Goal: Book appointment/travel/reservation

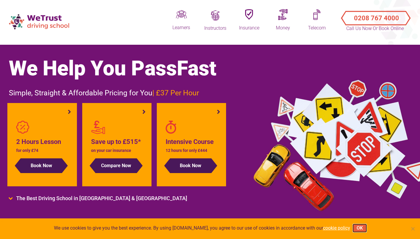
click at [362, 230] on button "OK" at bounding box center [359, 229] width 13 height 8
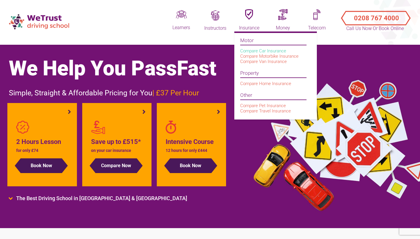
click at [254, 52] on link "Compare Car Insurance" at bounding box center [263, 50] width 46 height 5
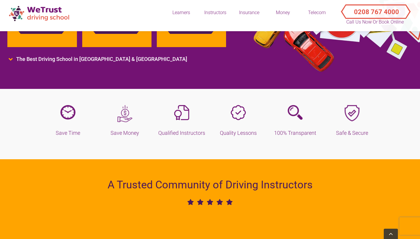
scroll to position [141, 0]
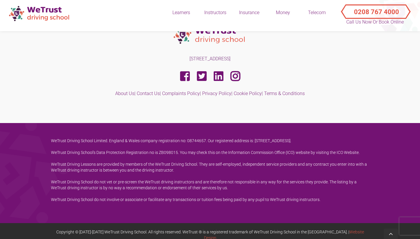
scroll to position [1847, 0]
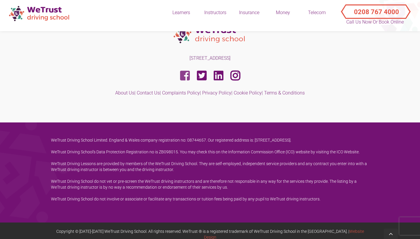
click at [188, 70] on icon at bounding box center [185, 75] width 10 height 11
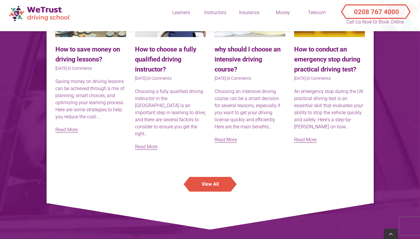
scroll to position [1596, 0]
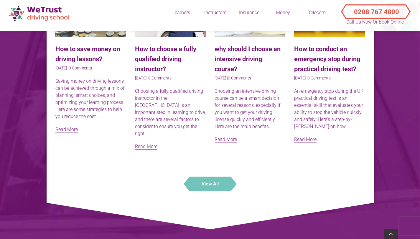
click at [211, 177] on button "View All" at bounding box center [209, 184] width 41 height 15
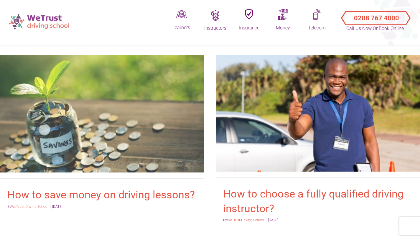
click at [39, 24] on img at bounding box center [40, 21] width 68 height 21
click at [44, 23] on img at bounding box center [40, 21] width 68 height 21
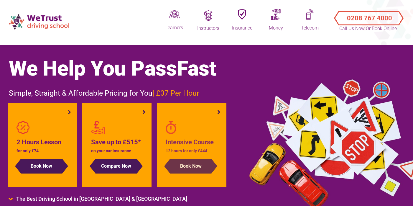
click at [198, 166] on button "Book Now" at bounding box center [190, 166] width 41 height 15
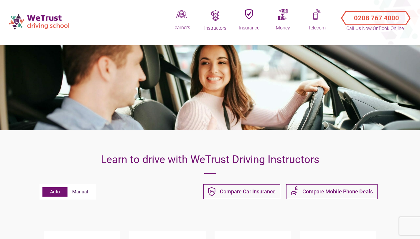
scroll to position [29, 0]
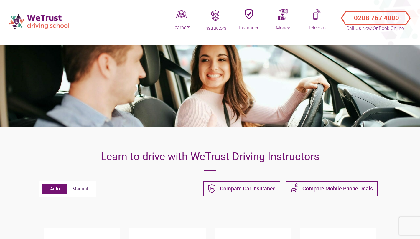
click at [80, 192] on label "Manual" at bounding box center [79, 188] width 25 height 9
click at [43, 185] on input "Manual" at bounding box center [42, 184] width 0 height 0
radio input "true"
click at [49, 188] on label "Auto" at bounding box center [54, 188] width 25 height 9
click at [43, 185] on input "Auto" at bounding box center [42, 184] width 0 height 0
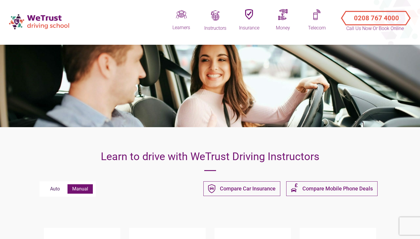
radio input "true"
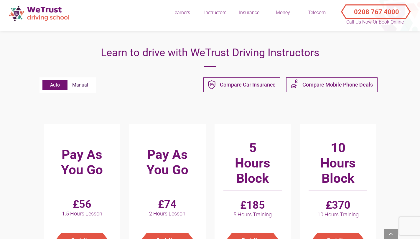
scroll to position [136, 0]
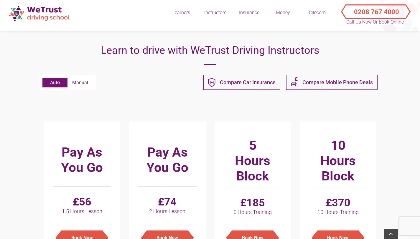
click at [86, 84] on label "Manual" at bounding box center [79, 82] width 25 height 9
click at [43, 78] on input "Manual" at bounding box center [42, 78] width 0 height 0
radio input "true"
click at [54, 82] on label "Auto" at bounding box center [54, 82] width 25 height 9
click at [43, 78] on input "Auto" at bounding box center [42, 78] width 0 height 0
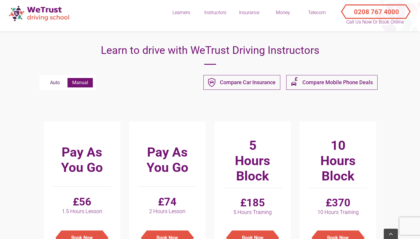
radio input "true"
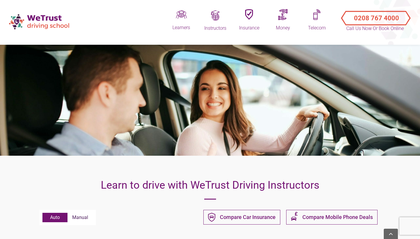
scroll to position [0, 0]
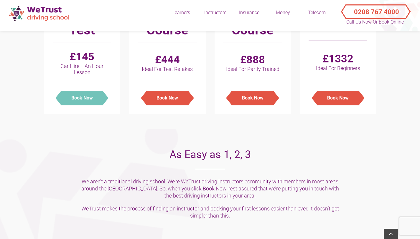
click at [86, 96] on button "Book Now" at bounding box center [81, 98] width 41 height 15
type input "Auto - Practical Driving Test : £145"
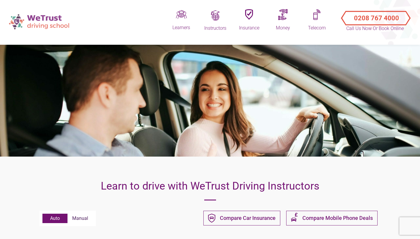
click at [45, 23] on img at bounding box center [40, 21] width 68 height 21
